Goal: Task Accomplishment & Management: Manage account settings

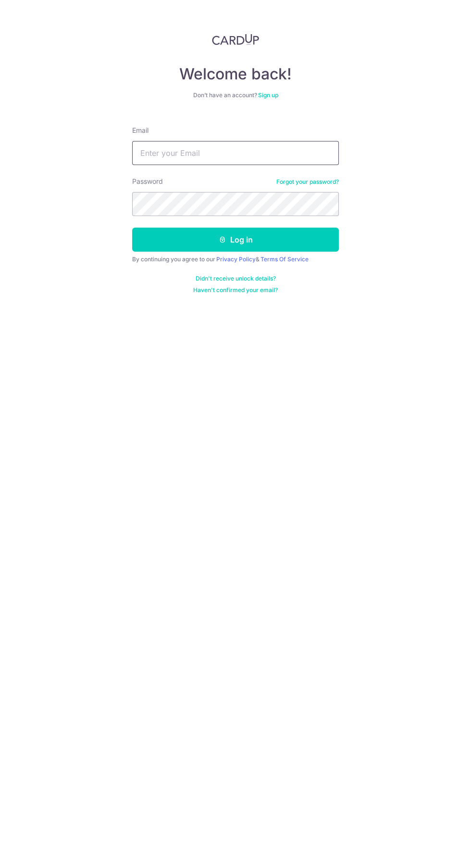
click at [237, 152] on input "Email" at bounding box center [235, 153] width 207 height 24
type input "[EMAIL_ADDRESS][DOMAIN_NAME]"
click at [132, 227] on button "Log in" at bounding box center [235, 239] width 207 height 24
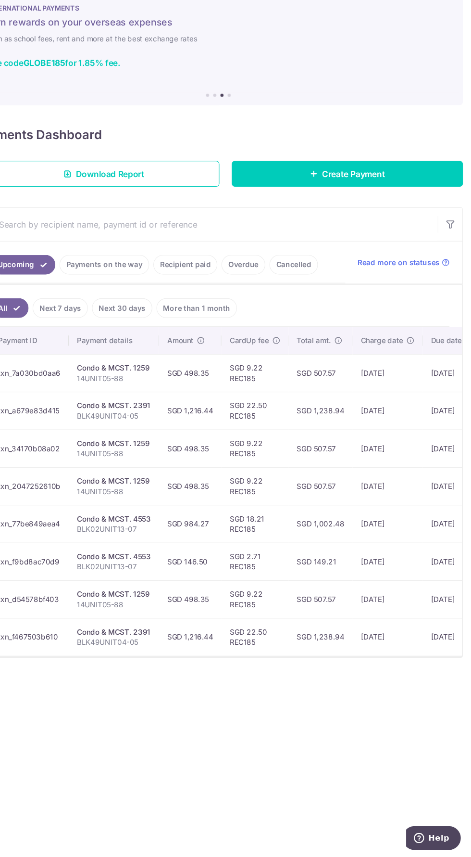
scroll to position [0, 109]
